Goal: Find specific page/section: Find specific page/section

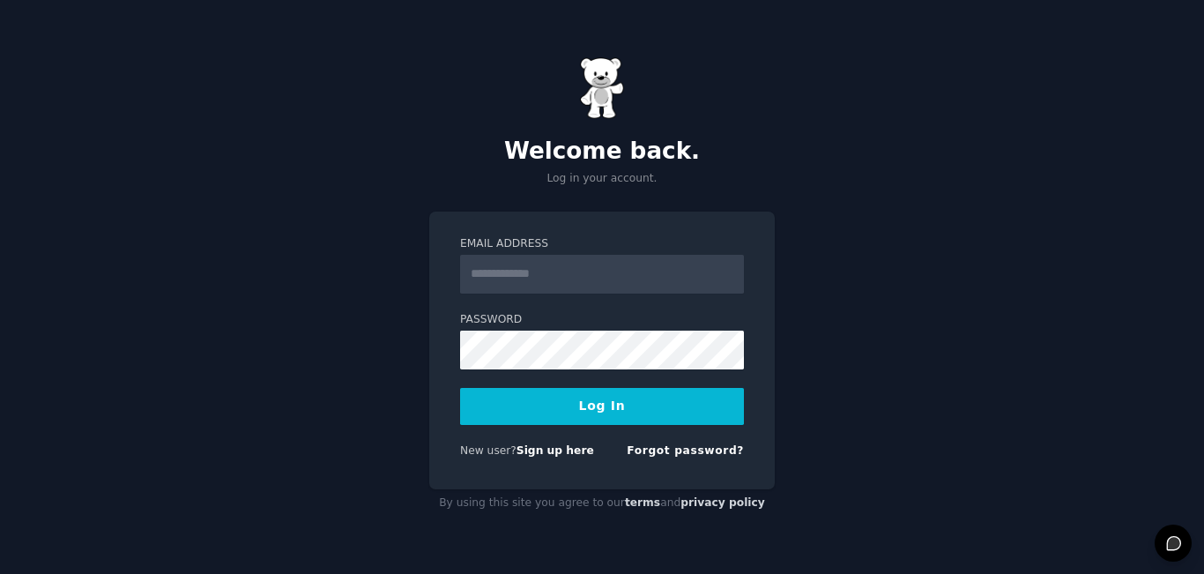
type input "**********"
click at [547, 410] on button "Log In" at bounding box center [602, 406] width 284 height 37
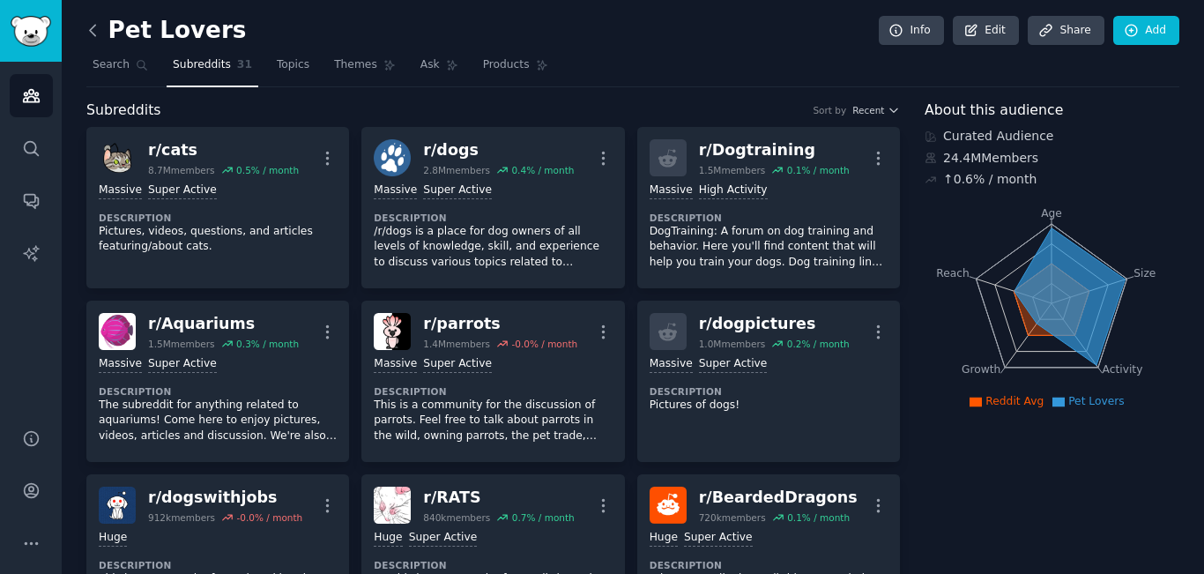
click at [94, 28] on icon at bounding box center [93, 30] width 19 height 19
